Goal: Information Seeking & Learning: Learn about a topic

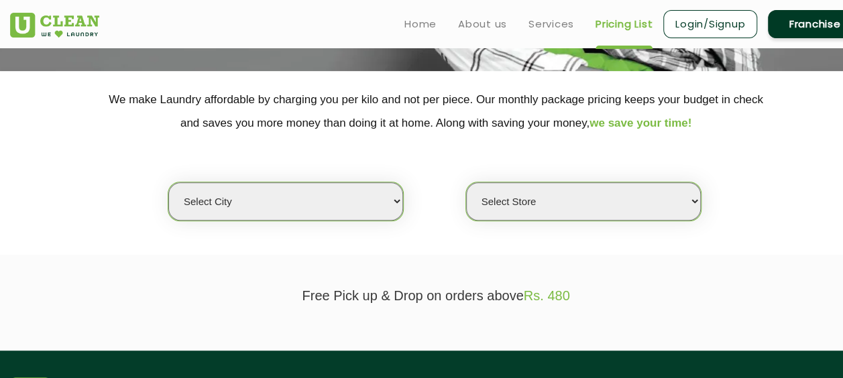
scroll to position [215, 0]
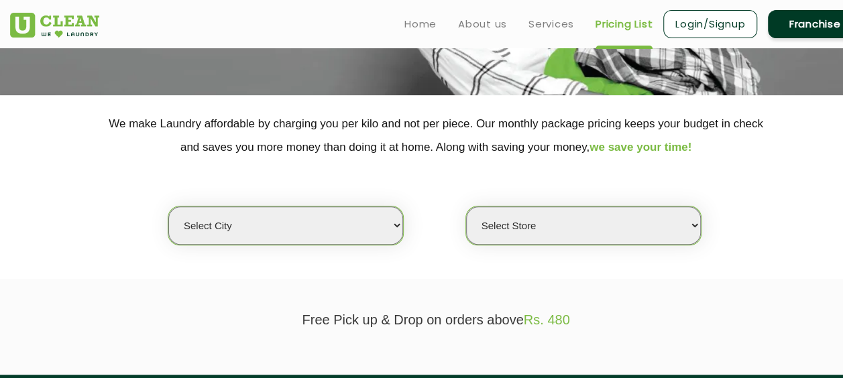
click at [398, 225] on select "Select city [GEOGRAPHIC_DATA] [GEOGRAPHIC_DATA] [GEOGRAPHIC_DATA] [GEOGRAPHIC_D…" at bounding box center [285, 226] width 235 height 38
select select "2"
click at [168, 207] on select "Select city [GEOGRAPHIC_DATA] [GEOGRAPHIC_DATA] [GEOGRAPHIC_DATA] [GEOGRAPHIC_D…" at bounding box center [285, 226] width 235 height 38
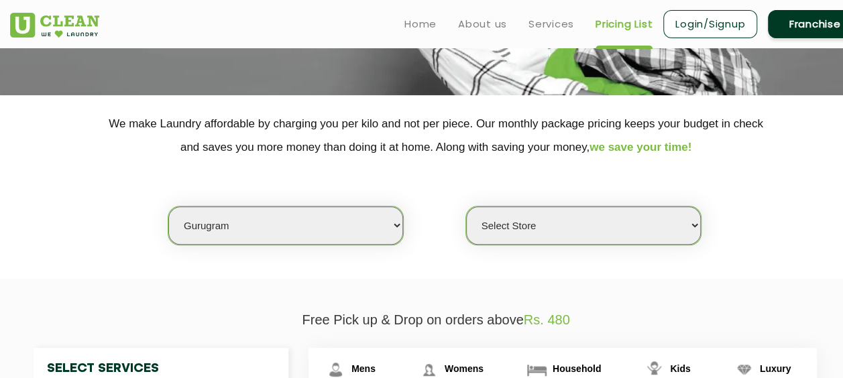
click at [587, 233] on select "Select Store [GEOGRAPHIC_DATA] Sector 66 [GEOGRAPHIC_DATA] Phase [GEOGRAPHIC_DA…" at bounding box center [583, 226] width 235 height 38
select select "517"
click at [466, 207] on select "Select Store [GEOGRAPHIC_DATA] Sector 66 [GEOGRAPHIC_DATA] Phase [GEOGRAPHIC_DA…" at bounding box center [583, 226] width 235 height 38
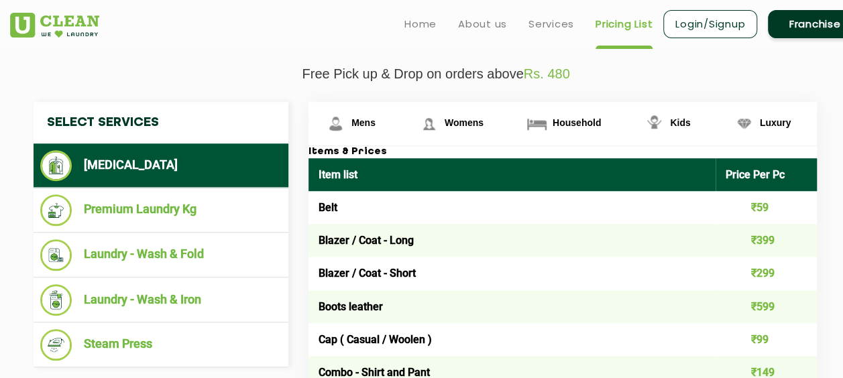
scroll to position [456, 0]
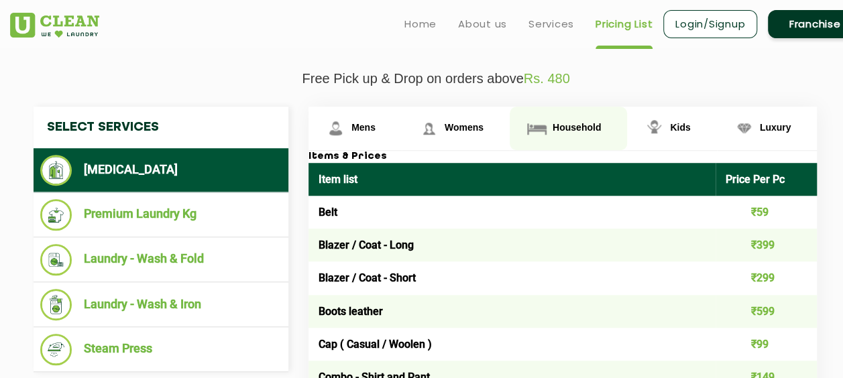
click at [375, 122] on span "Household" at bounding box center [363, 127] width 24 height 11
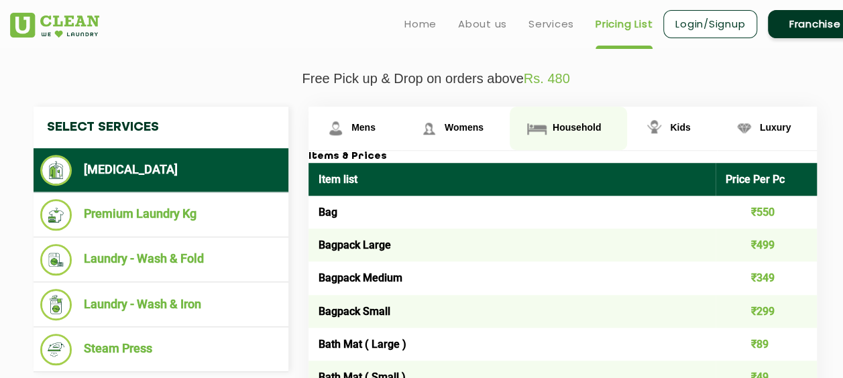
click at [577, 117] on link "Household" at bounding box center [568, 129] width 117 height 44
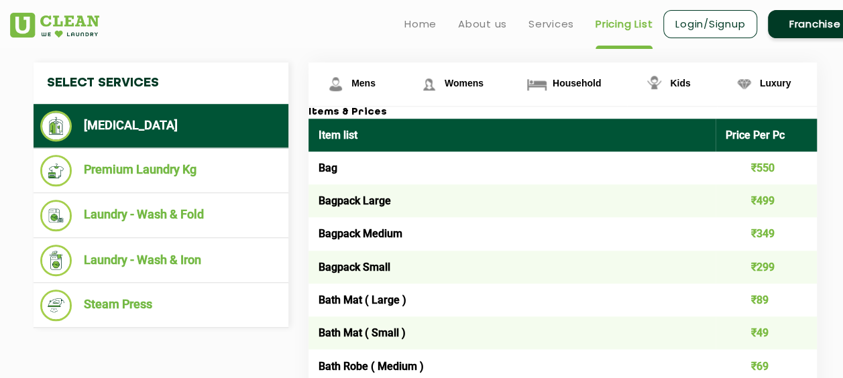
scroll to position [452, 0]
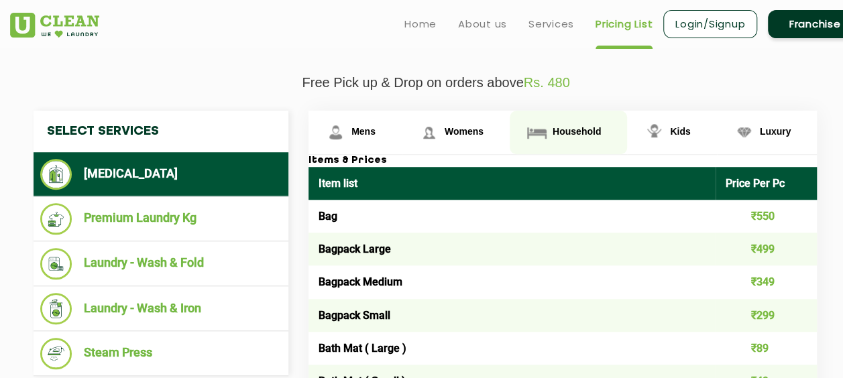
click at [561, 122] on link "Household" at bounding box center [568, 133] width 117 height 44
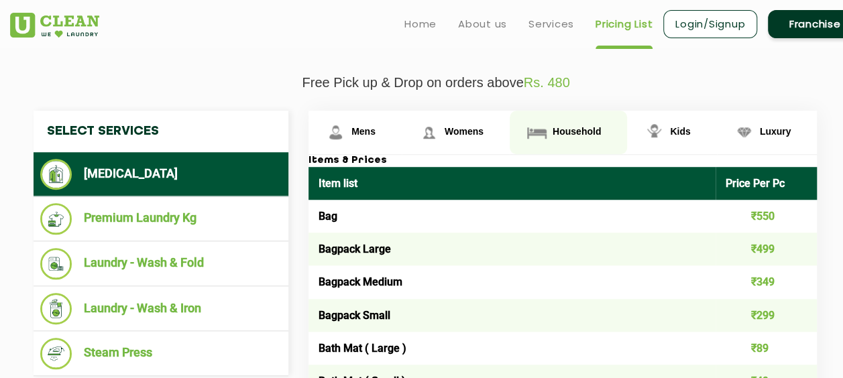
click at [561, 122] on link "Household" at bounding box center [568, 133] width 117 height 44
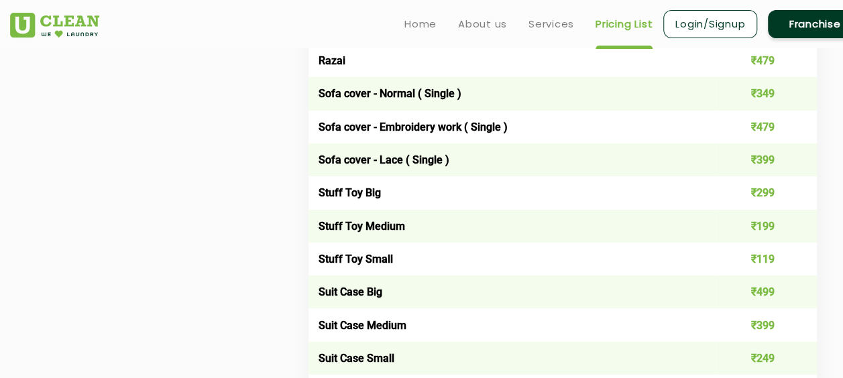
scroll to position [2132, 0]
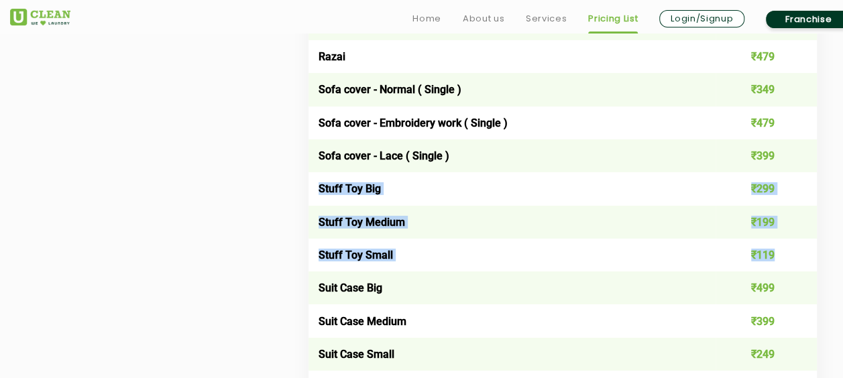
drag, startPoint x: 316, startPoint y: 199, endPoint x: 795, endPoint y: 268, distance: 483.7
copy tbody "Stuff Toy Big ₹299 Stuff Toy Medium ₹199 Stuff Toy Small ₹119"
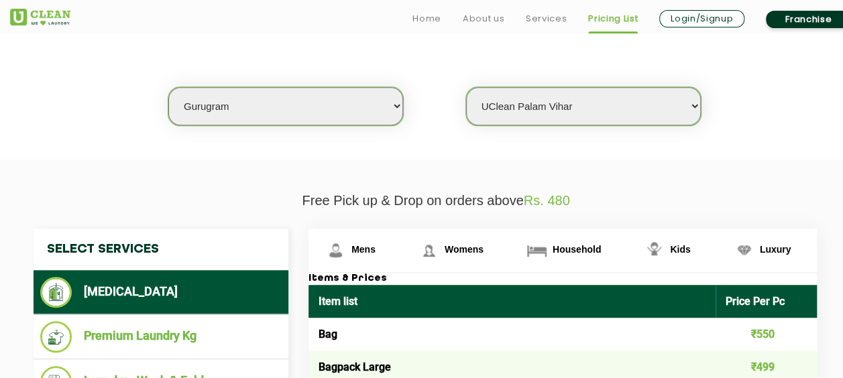
scroll to position [358, 0]
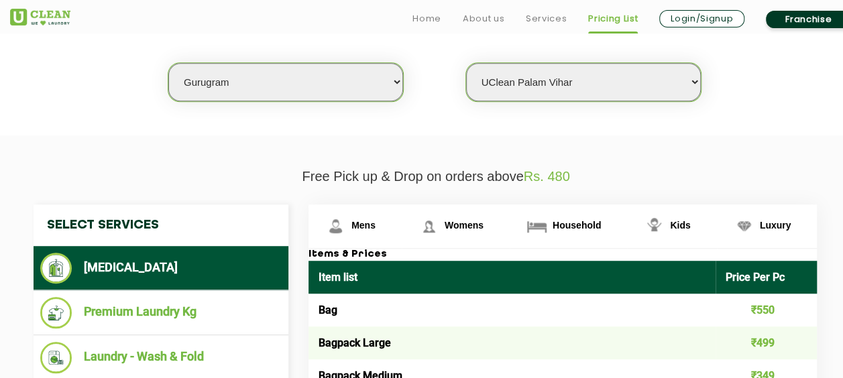
click at [21, 92] on div "Select city [GEOGRAPHIC_DATA] [GEOGRAPHIC_DATA] [GEOGRAPHIC_DATA] [GEOGRAPHIC_D…" at bounding box center [436, 58] width 872 height 86
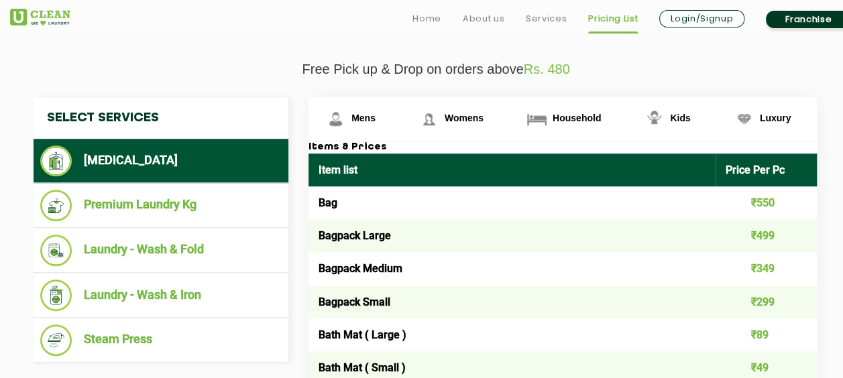
scroll to position [492, 0]
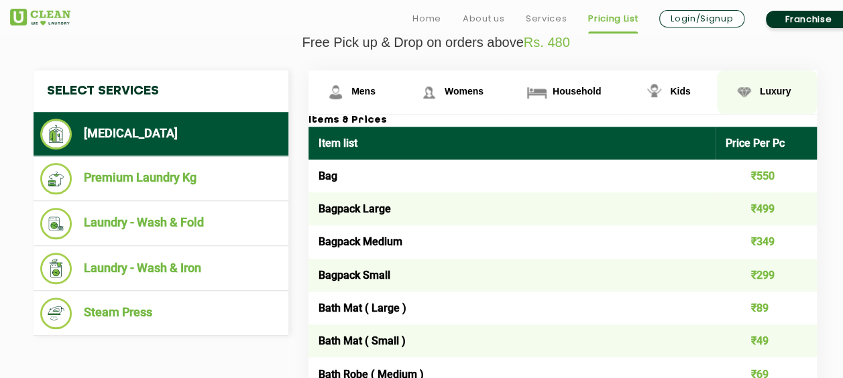
click at [347, 98] on img at bounding box center [335, 91] width 23 height 23
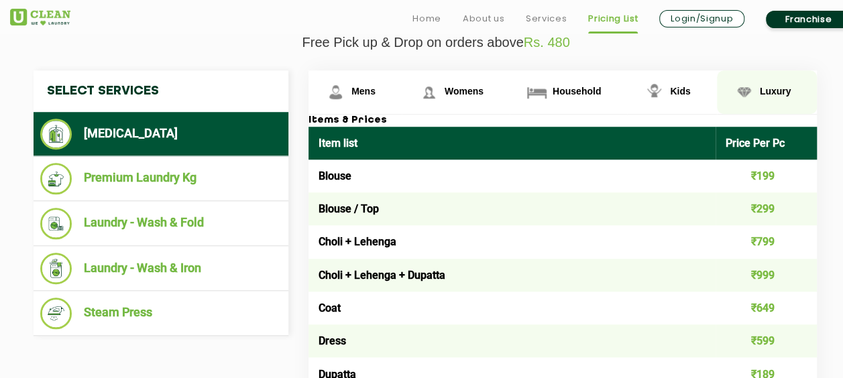
click at [767, 90] on span "Luxury" at bounding box center [776, 91] width 32 height 11
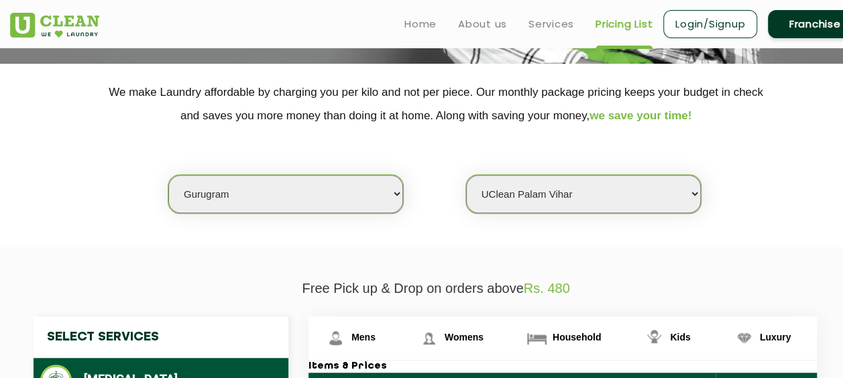
scroll to position [170, 0]
